Goal: Information Seeking & Learning: Learn about a topic

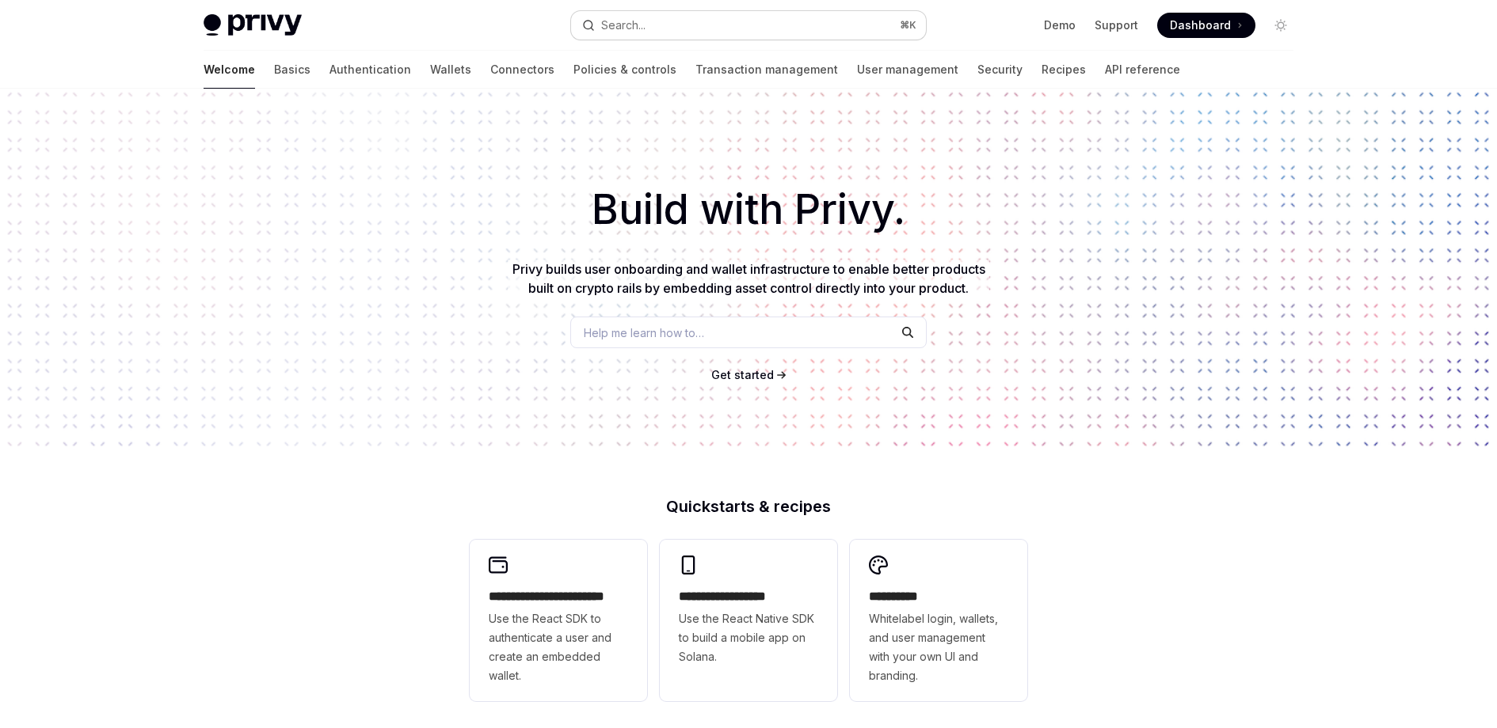
click at [733, 23] on button "Search... ⌘ K" at bounding box center [748, 25] width 355 height 29
type textarea "*"
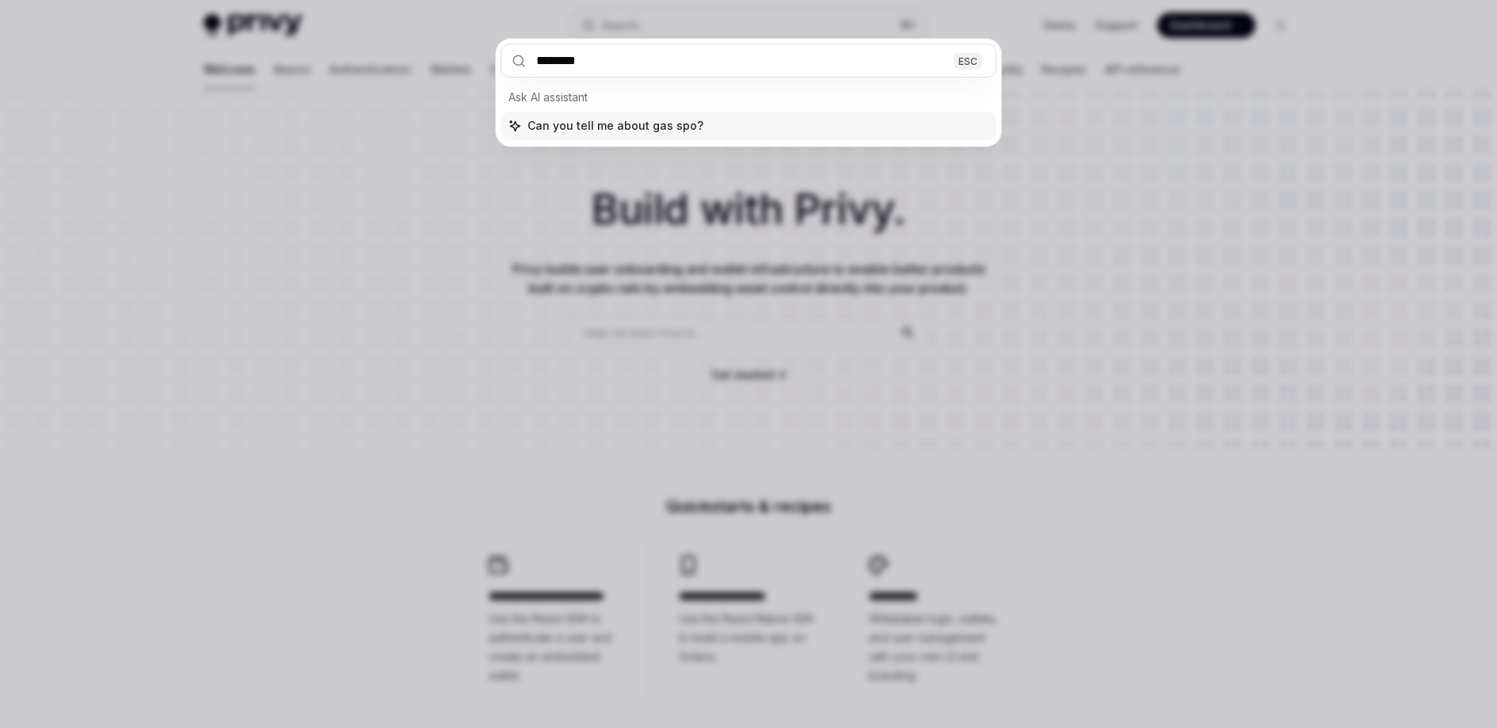
type input "*********"
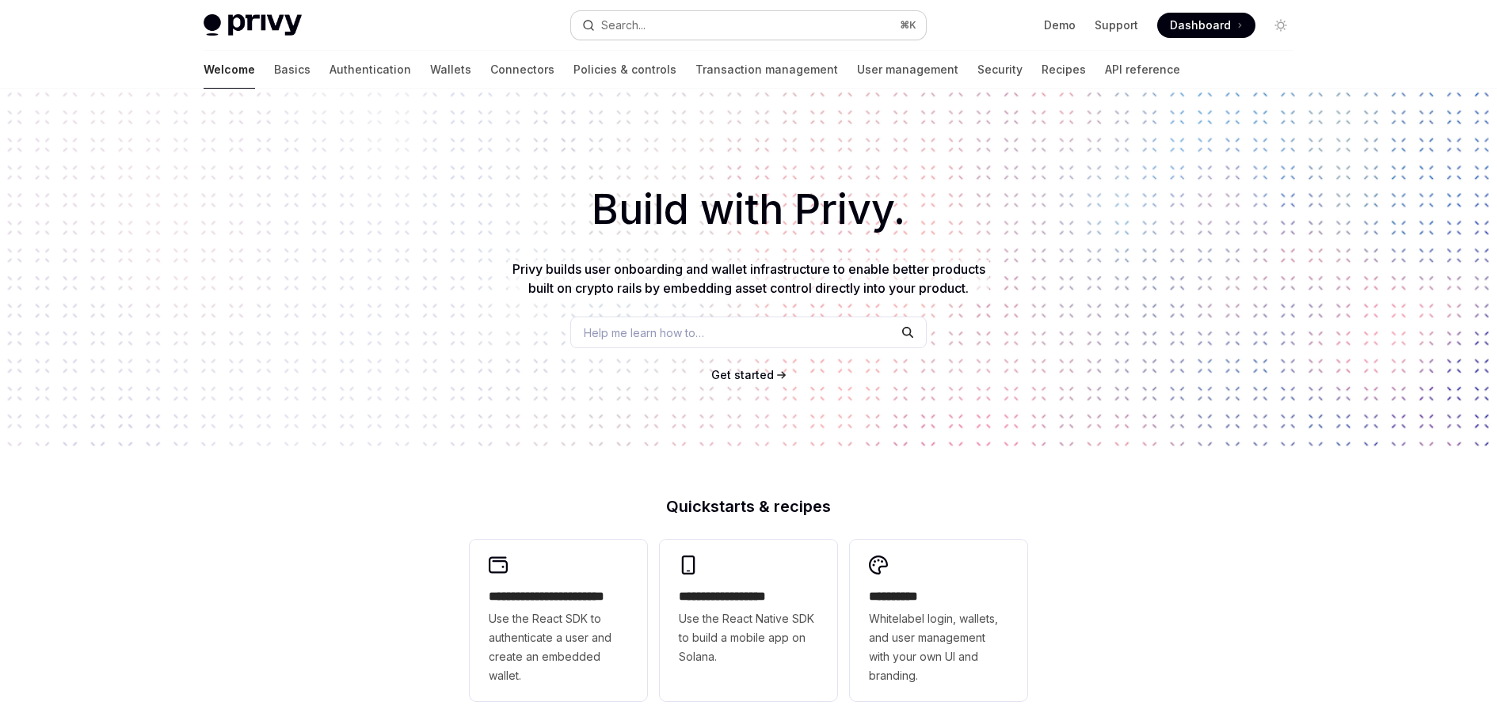
type textarea "*"
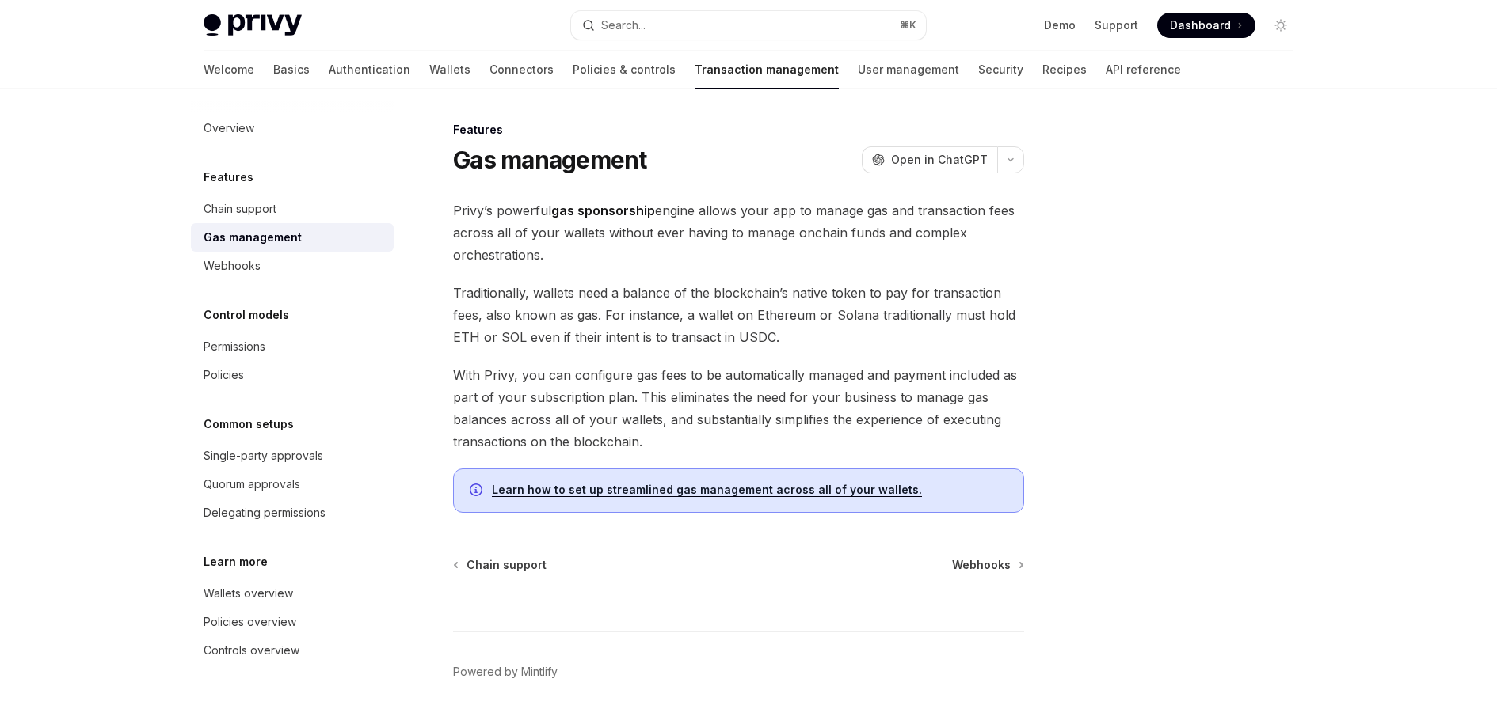
click at [648, 216] on strong "gas sponsorship" at bounding box center [603, 211] width 104 height 16
click at [759, 32] on button "Search... ⌘ K" at bounding box center [748, 25] width 355 height 29
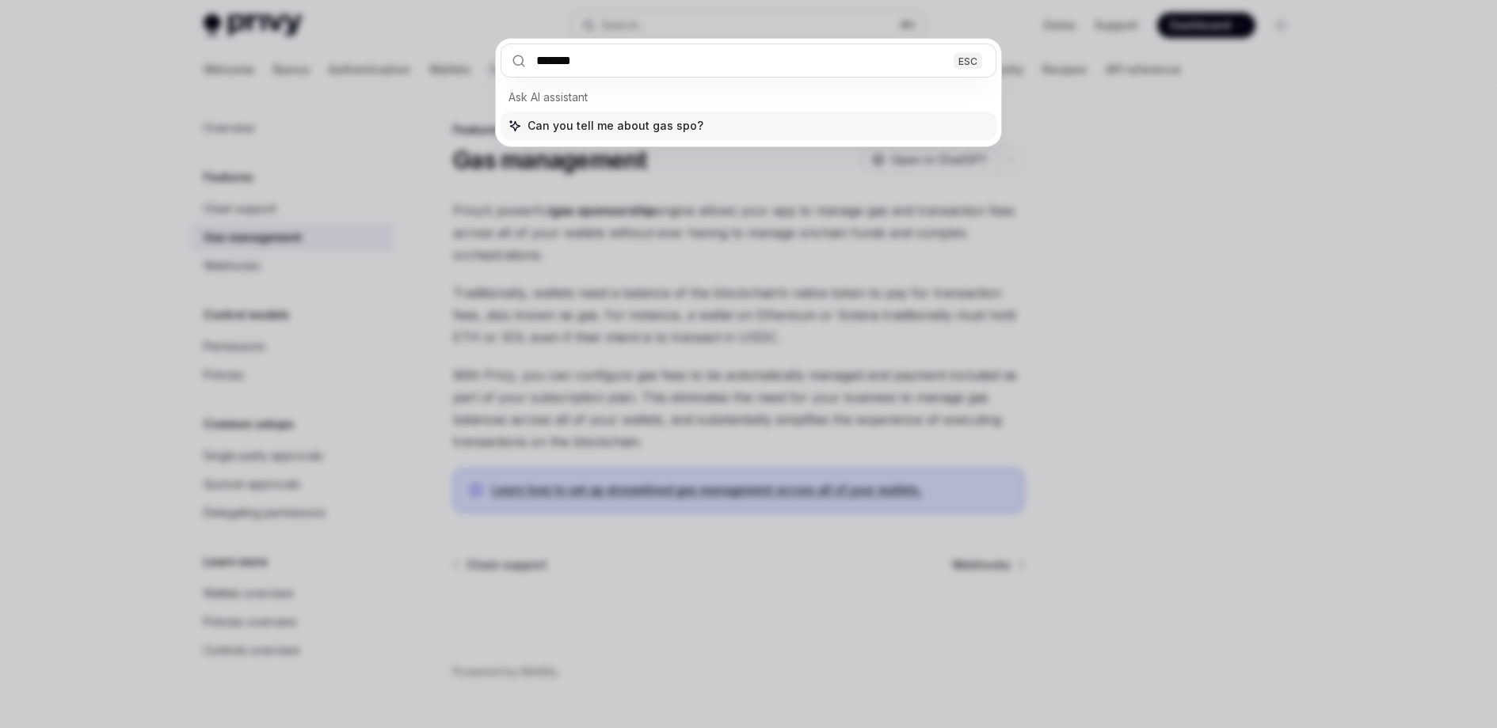
type input "********"
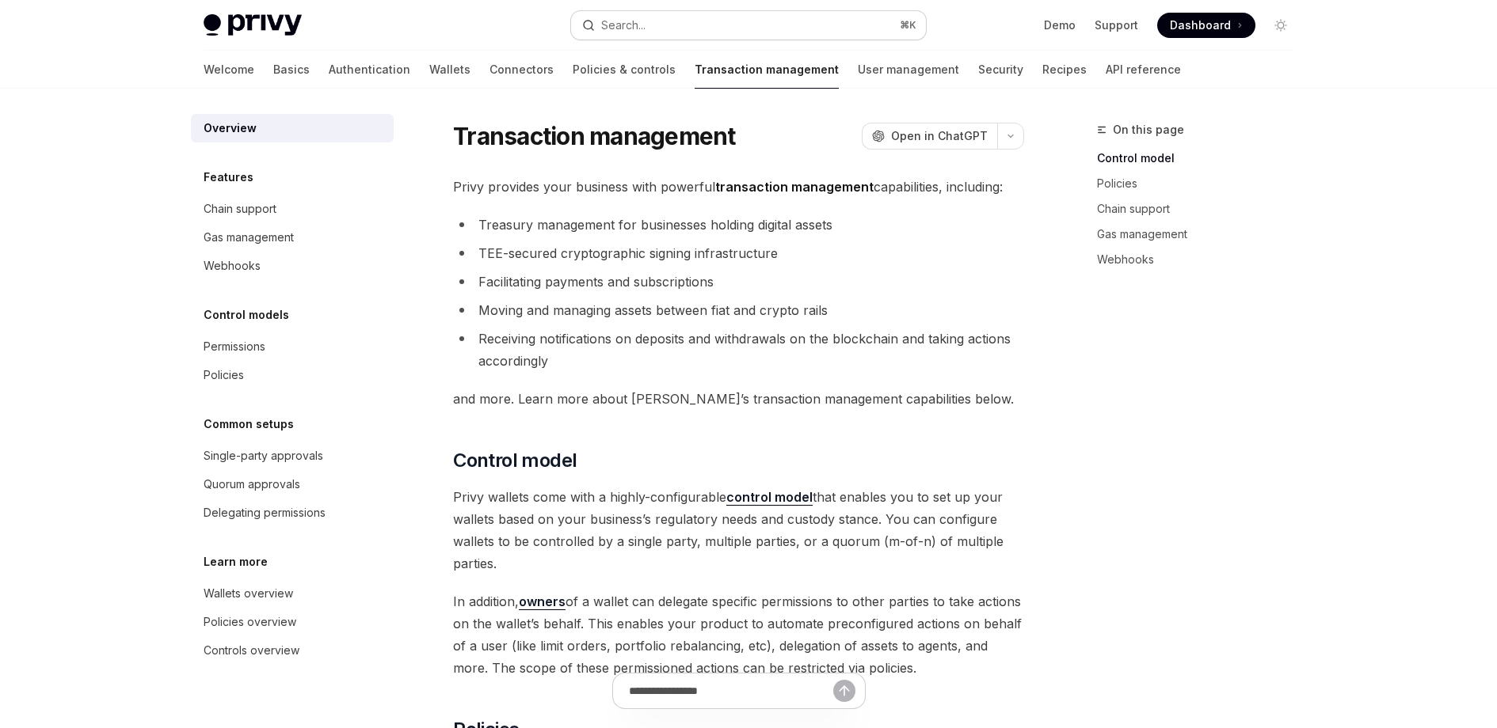
click at [833, 30] on button "Search... ⌘ K" at bounding box center [748, 25] width 355 height 29
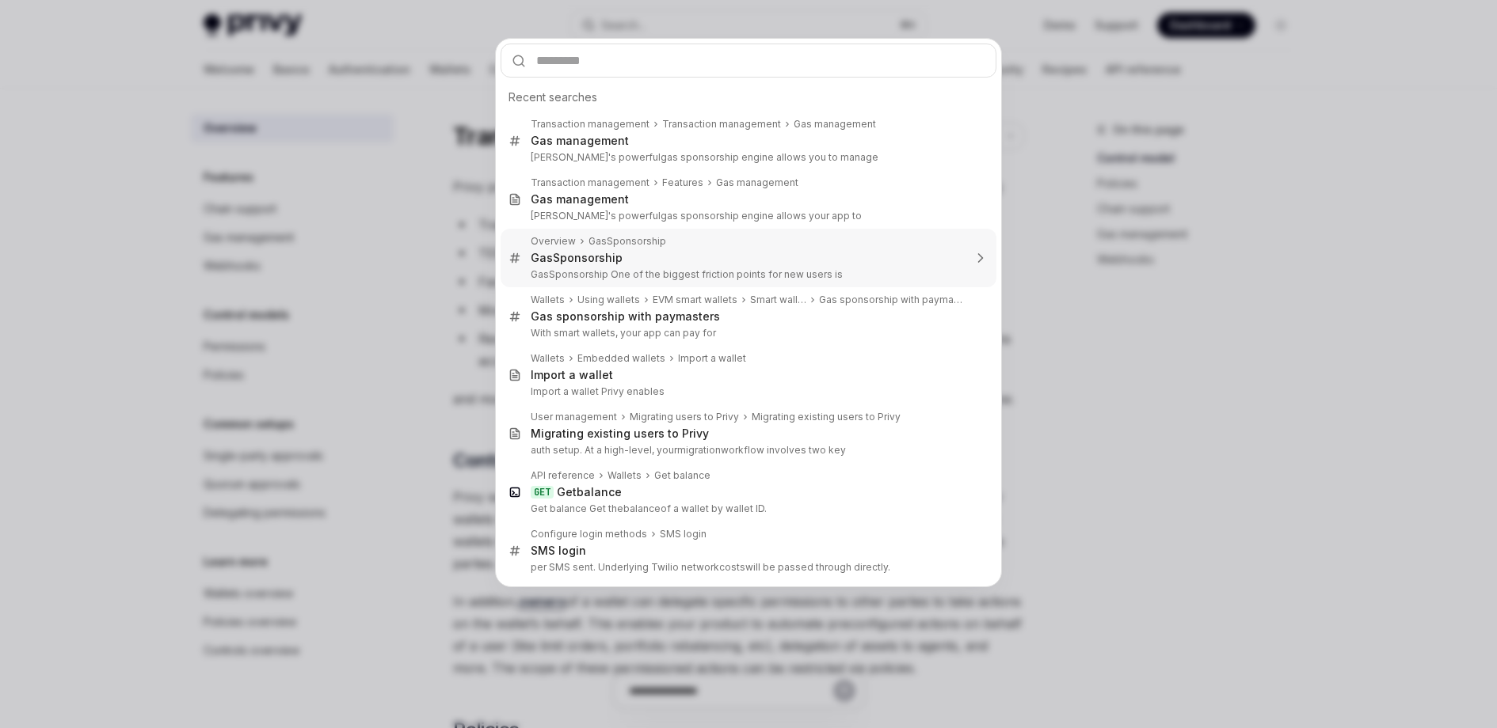
click at [504, 274] on div "Recent searches Transaction management Transaction management Gas management Ga…" at bounding box center [748, 364] width 1497 height 728
type textarea "*"
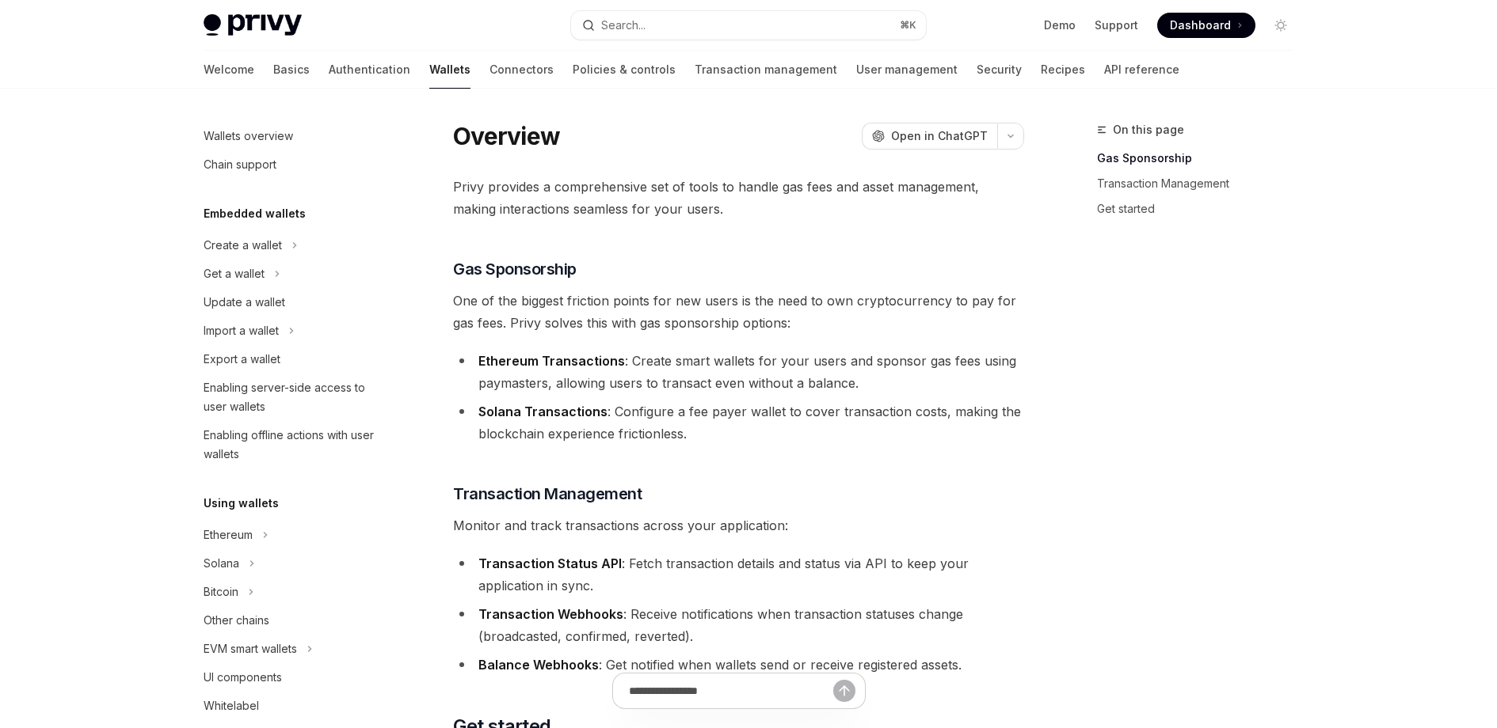
scroll to position [137, 0]
